Goal: Complete application form

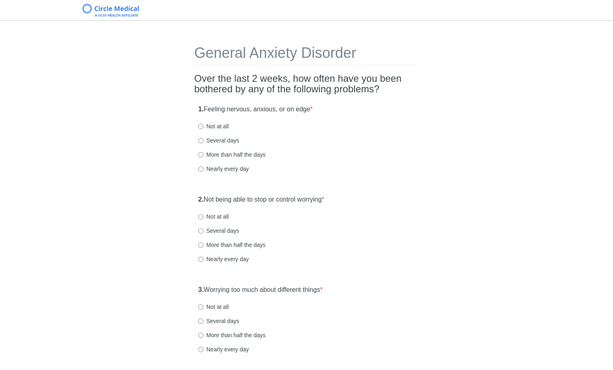
click at [221, 168] on label "Nearly every day" at bounding box center [223, 169] width 51 height 8
click at [204, 168] on input "Nearly every day" at bounding box center [200, 168] width 5 height 5
radio input "true"
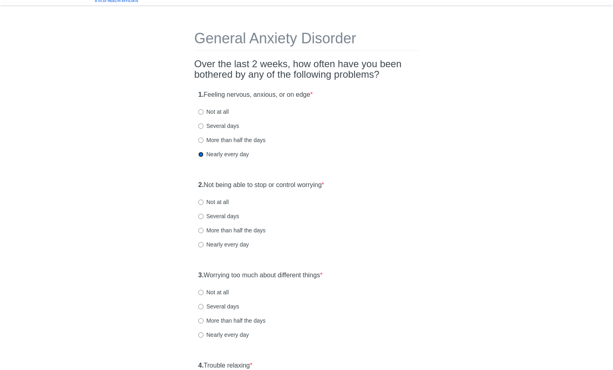
scroll to position [137, 0]
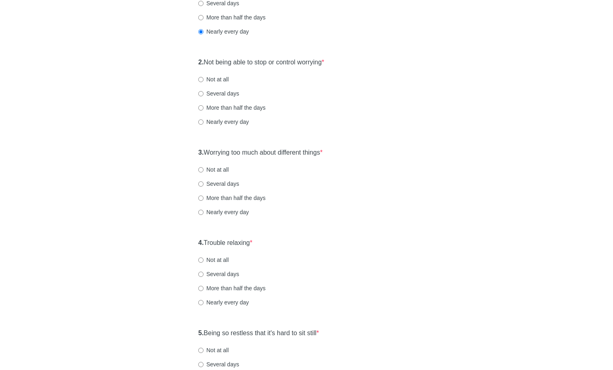
click at [225, 106] on label "More than half the days" at bounding box center [231, 108] width 67 height 8
click at [204, 106] on input "More than half the days" at bounding box center [200, 107] width 5 height 5
radio input "true"
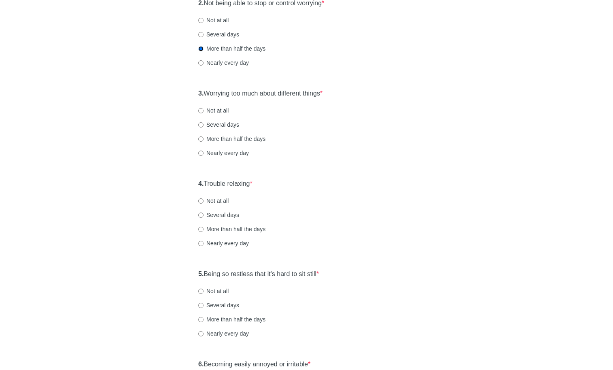
scroll to position [203, 0]
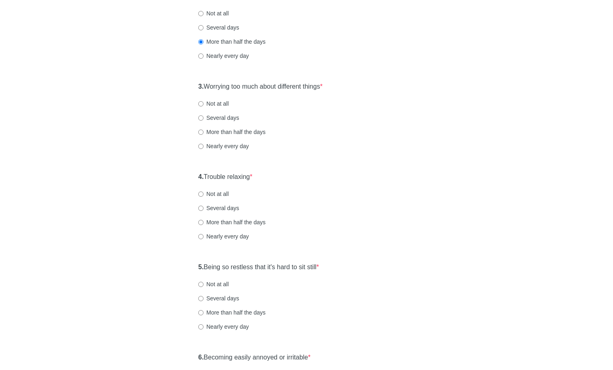
click at [231, 141] on div "3. Worrying too much about different things * Not at all Several days More than…" at bounding box center [306, 120] width 225 height 84
click at [228, 143] on label "Nearly every day" at bounding box center [223, 146] width 51 height 8
click at [204, 144] on input "Nearly every day" at bounding box center [200, 146] width 5 height 5
radio input "true"
click at [214, 234] on label "Nearly every day" at bounding box center [223, 236] width 51 height 8
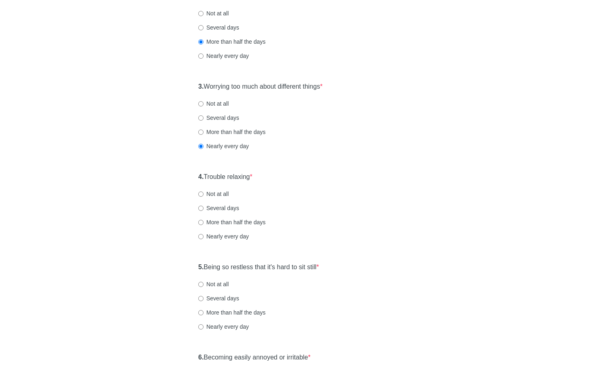
click at [204, 234] on input "Nearly every day" at bounding box center [200, 236] width 5 height 5
radio input "true"
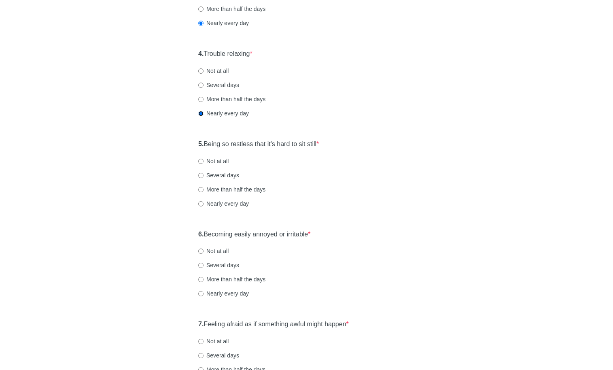
scroll to position [430, 0]
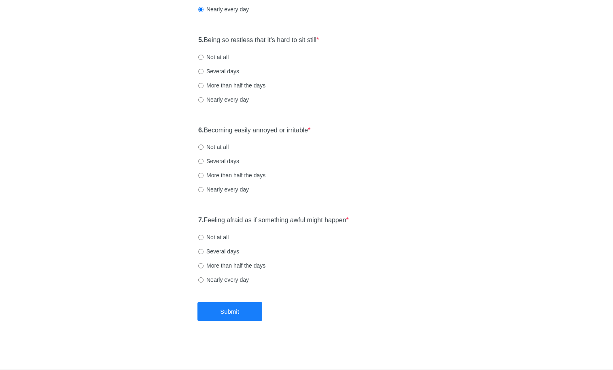
click at [236, 99] on label "Nearly every day" at bounding box center [223, 100] width 51 height 8
click at [204, 99] on input "Nearly every day" at bounding box center [200, 99] width 5 height 5
radio input "true"
click at [223, 85] on label "More than half the days" at bounding box center [231, 85] width 67 height 8
click at [204, 85] on input "More than half the days" at bounding box center [200, 85] width 5 height 5
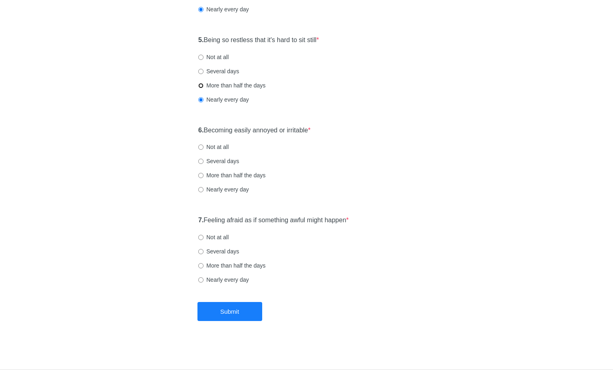
radio input "true"
click at [222, 74] on label "Several days" at bounding box center [218, 71] width 41 height 8
click at [204, 74] on input "Several days" at bounding box center [200, 71] width 5 height 5
radio input "true"
click at [223, 162] on label "Several days" at bounding box center [218, 161] width 41 height 8
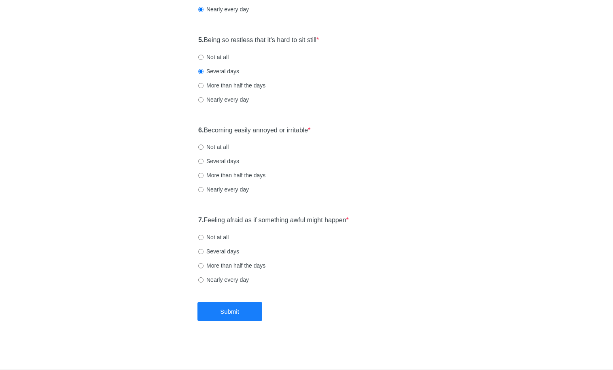
click at [204, 162] on input "Several days" at bounding box center [200, 161] width 5 height 5
radio input "true"
click at [222, 250] on label "Several days" at bounding box center [218, 251] width 41 height 8
click at [204, 250] on input "Several days" at bounding box center [200, 251] width 5 height 5
radio input "true"
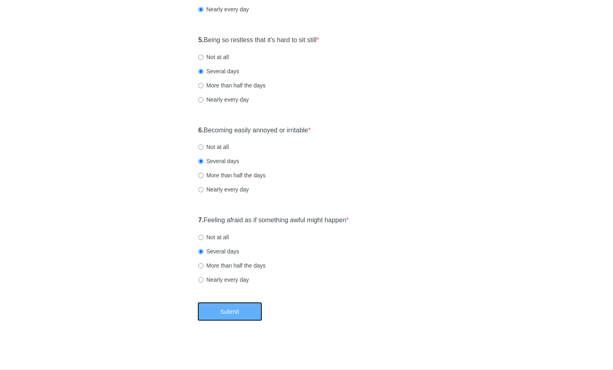
click at [236, 317] on button "Submit" at bounding box center [229, 311] width 65 height 19
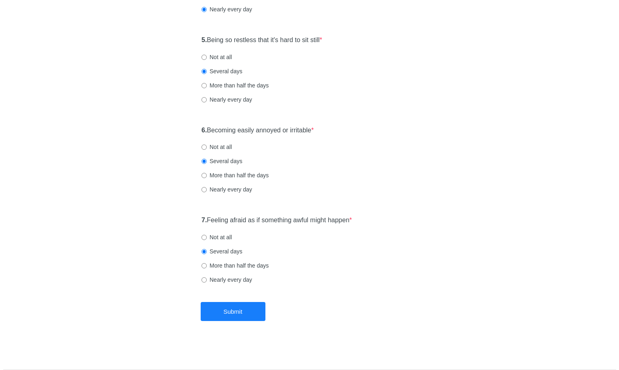
scroll to position [0, 0]
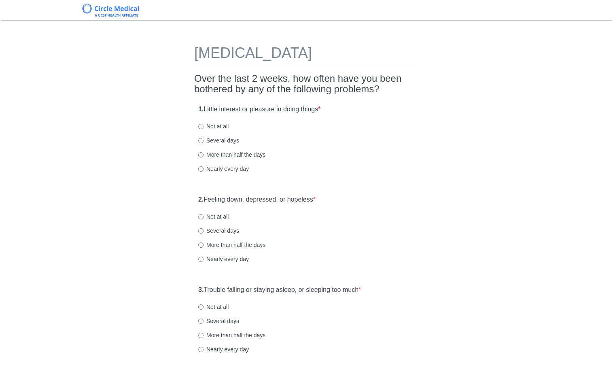
click at [210, 140] on label "Several days" at bounding box center [218, 140] width 41 height 8
click at [204, 140] on input "Several days" at bounding box center [200, 140] width 5 height 5
radio input "true"
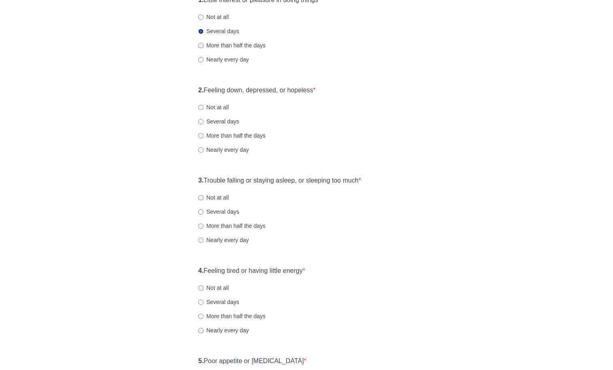
scroll to position [120, 0]
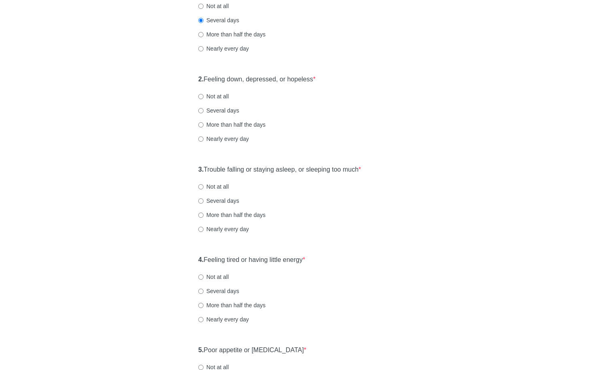
click at [210, 110] on label "Several days" at bounding box center [218, 110] width 41 height 8
click at [204, 110] on input "Several days" at bounding box center [200, 110] width 5 height 5
radio input "true"
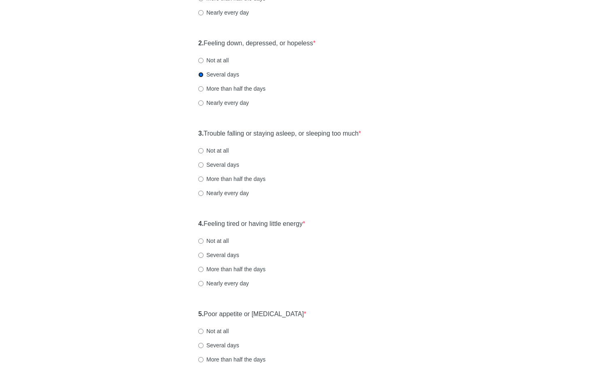
scroll to position [252, 0]
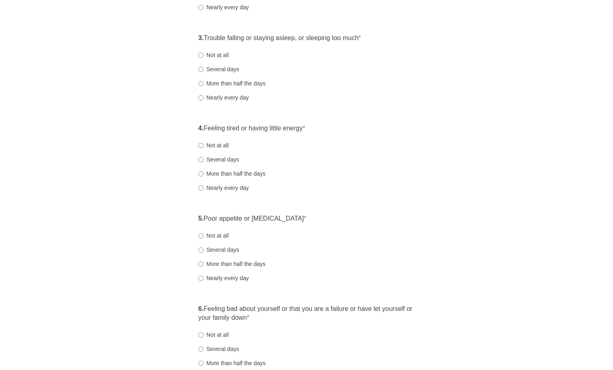
click at [212, 96] on label "Nearly every day" at bounding box center [223, 97] width 51 height 8
click at [204, 96] on input "Nearly every day" at bounding box center [200, 97] width 5 height 5
radio input "true"
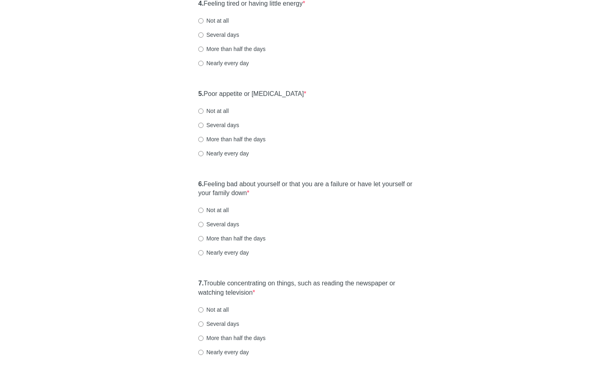
scroll to position [375, 0]
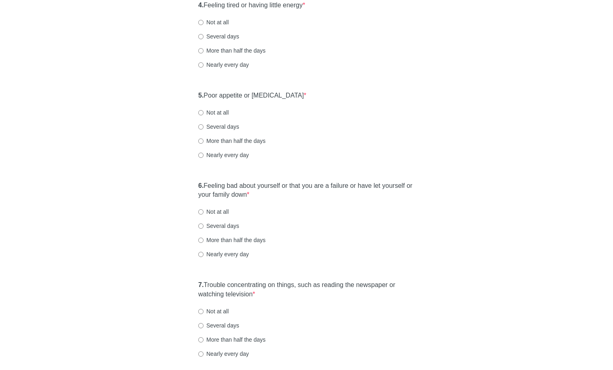
click at [235, 67] on label "Nearly every day" at bounding box center [223, 65] width 51 height 8
click at [204, 67] on input "Nearly every day" at bounding box center [200, 64] width 5 height 5
radio input "true"
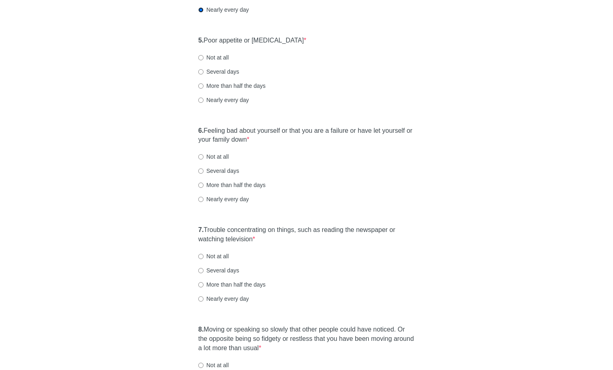
scroll to position [443, 0]
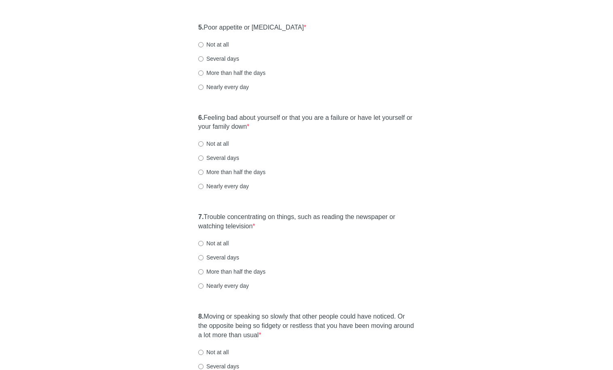
click at [236, 88] on label "Nearly every day" at bounding box center [223, 87] width 51 height 8
click at [204, 88] on input "Nearly every day" at bounding box center [200, 87] width 5 height 5
radio input "true"
click at [229, 59] on label "Several days" at bounding box center [218, 59] width 41 height 8
click at [204, 59] on input "Several days" at bounding box center [200, 58] width 5 height 5
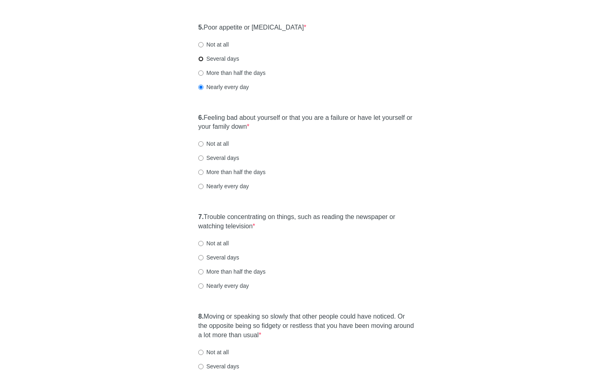
radio input "true"
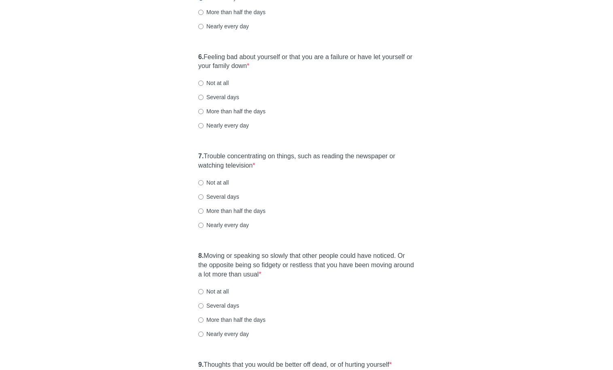
scroll to position [505, 0]
click at [213, 96] on label "Several days" at bounding box center [218, 96] width 41 height 8
click at [204, 96] on input "Several days" at bounding box center [200, 95] width 5 height 5
radio input "true"
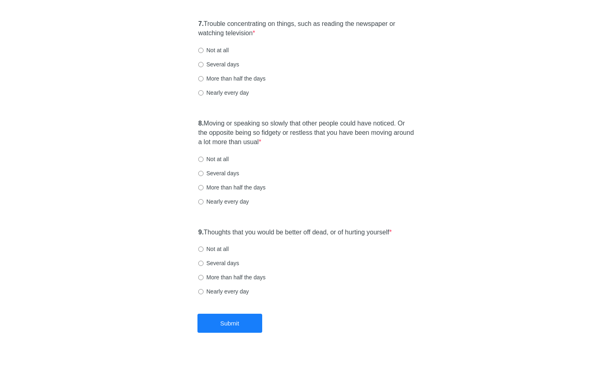
scroll to position [637, 0]
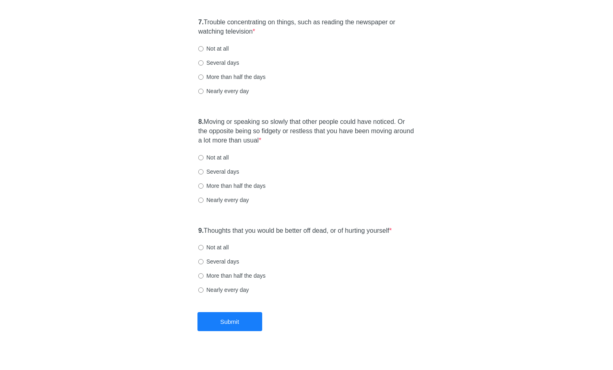
click at [214, 59] on label "Several days" at bounding box center [218, 63] width 41 height 8
click at [204, 60] on input "Several days" at bounding box center [200, 62] width 5 height 5
radio input "true"
click at [220, 157] on label "Not at all" at bounding box center [213, 157] width 30 height 8
click at [204, 157] on input "Not at all" at bounding box center [200, 157] width 5 height 5
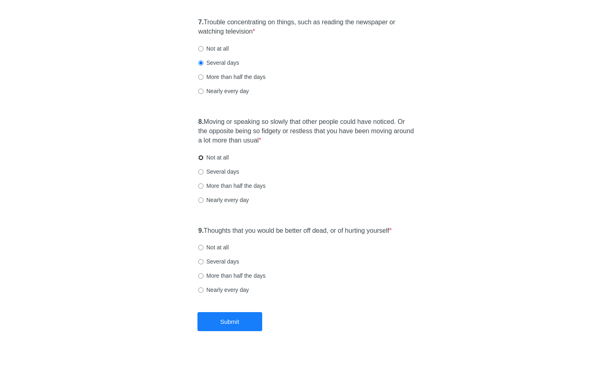
radio input "true"
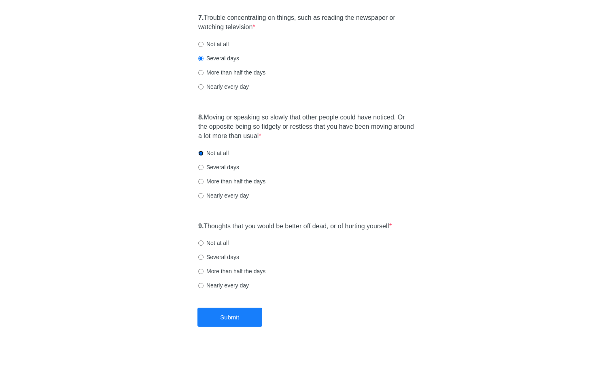
scroll to position [647, 0]
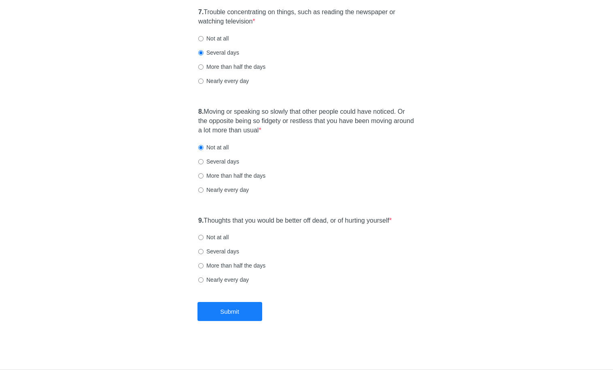
click at [223, 236] on label "Not at all" at bounding box center [213, 237] width 30 height 8
click at [204, 236] on input "Not at all" at bounding box center [200, 237] width 5 height 5
radio input "true"
click at [223, 250] on label "Several days" at bounding box center [218, 251] width 41 height 8
click at [204, 250] on input "Several days" at bounding box center [200, 251] width 5 height 5
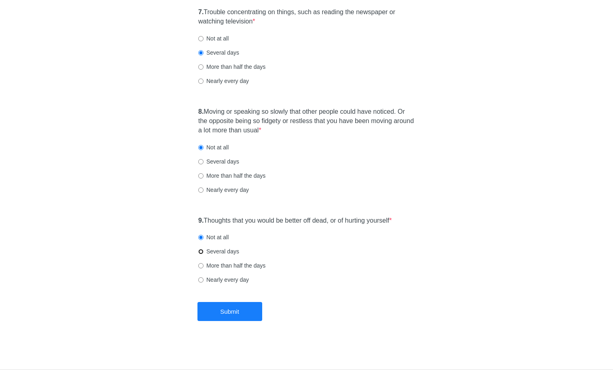
radio input "true"
click at [237, 306] on button "Submit" at bounding box center [229, 311] width 65 height 19
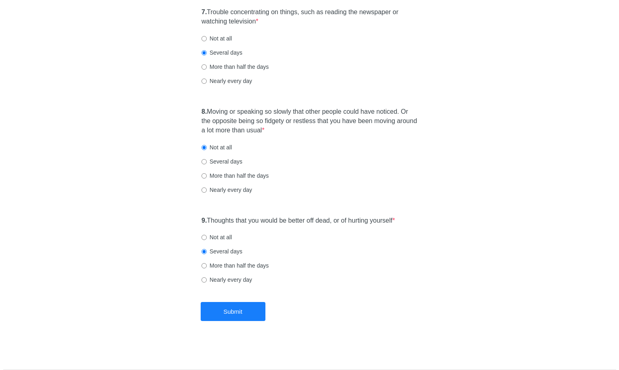
scroll to position [0, 0]
